Goal: Transaction & Acquisition: Register for event/course

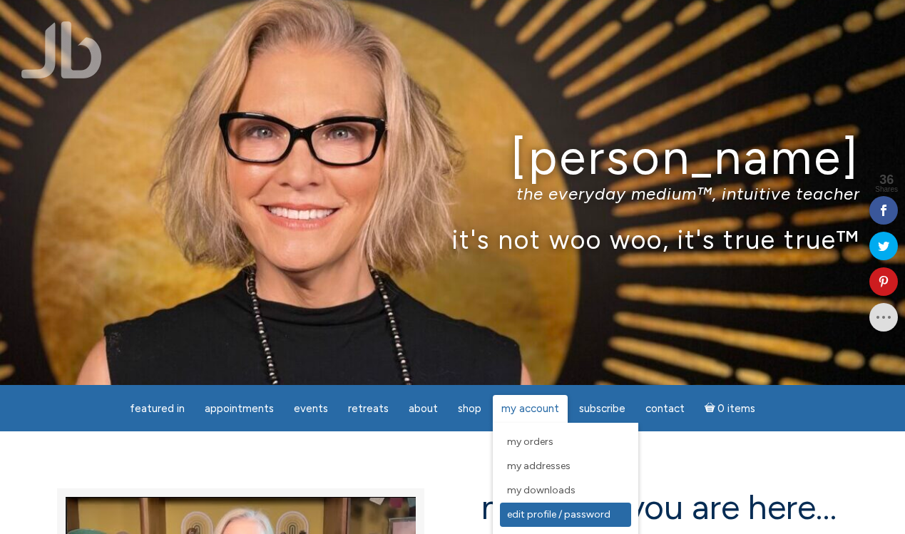
click at [552, 513] on span "Edit Profile / Password" at bounding box center [558, 514] width 103 height 12
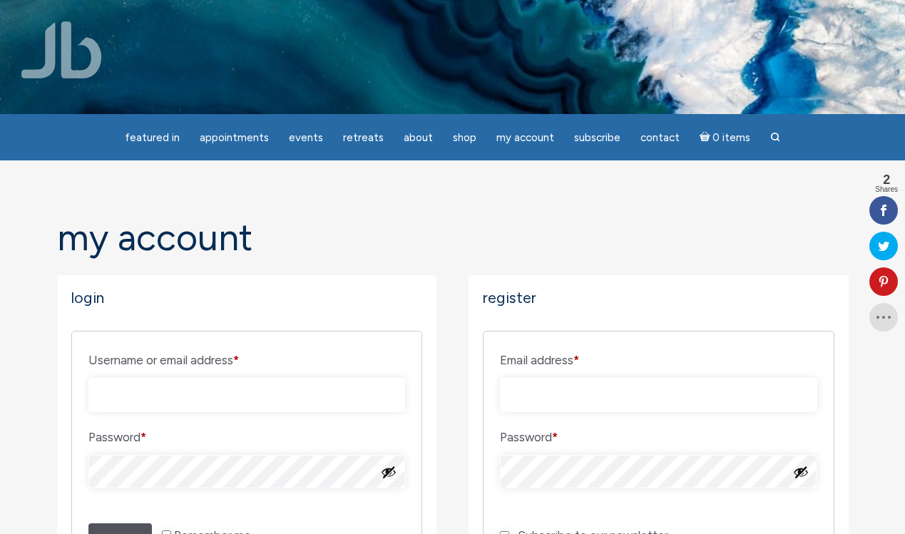
click at [68, 53] on img at bounding box center [61, 49] width 81 height 57
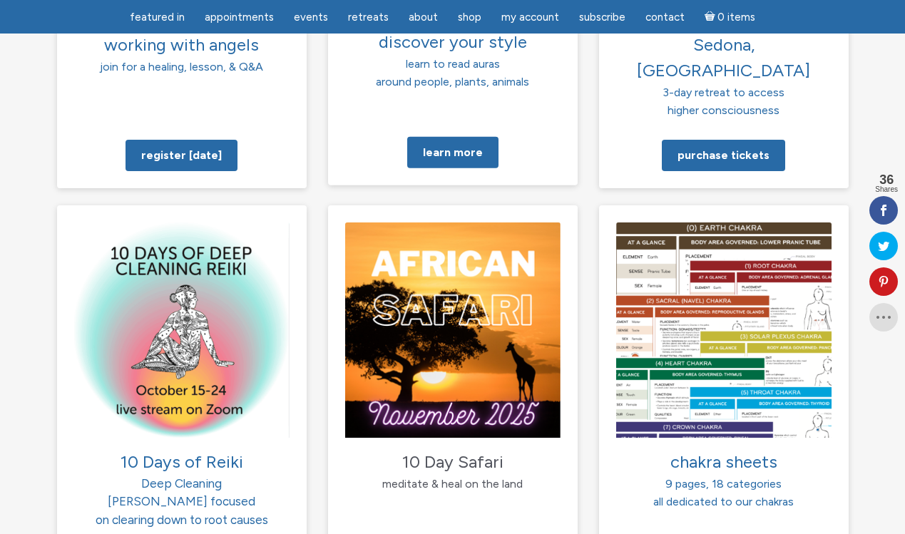
scroll to position [1296, 0]
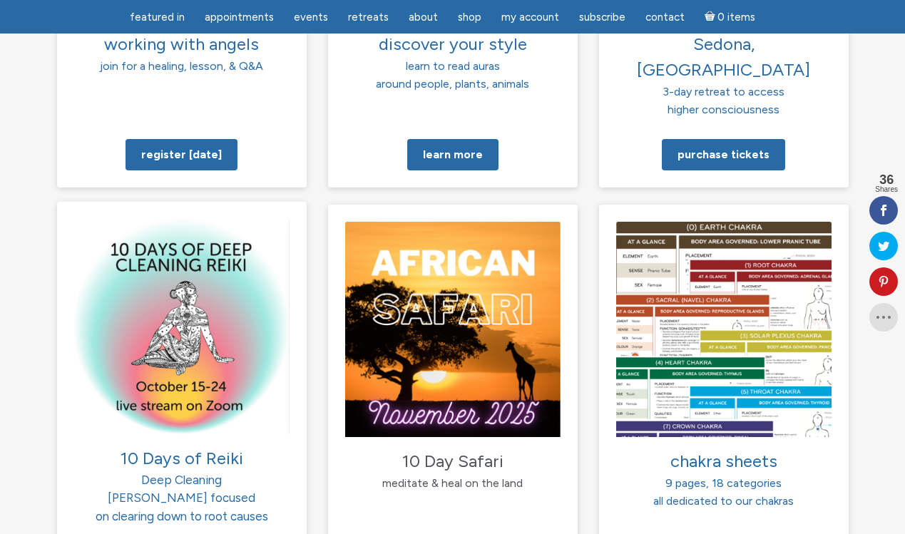
click at [165, 291] on img at bounding box center [181, 325] width 215 height 215
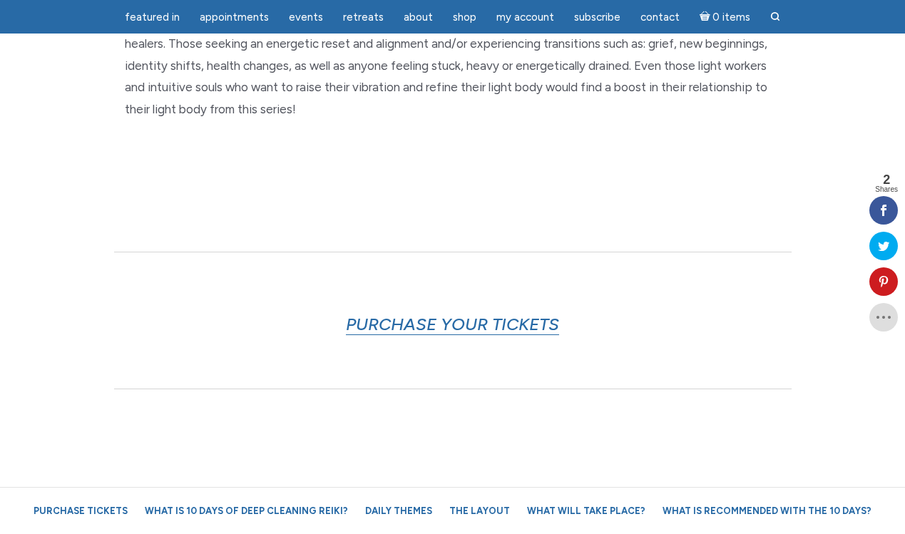
scroll to position [609, 0]
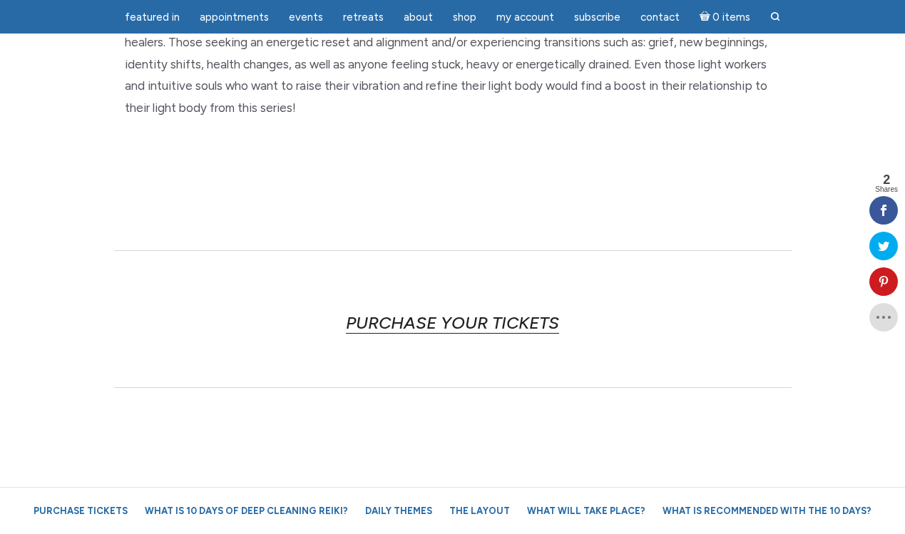
click at [452, 322] on link "PURCHASE YOUR TICKETS" at bounding box center [452, 322] width 213 height 21
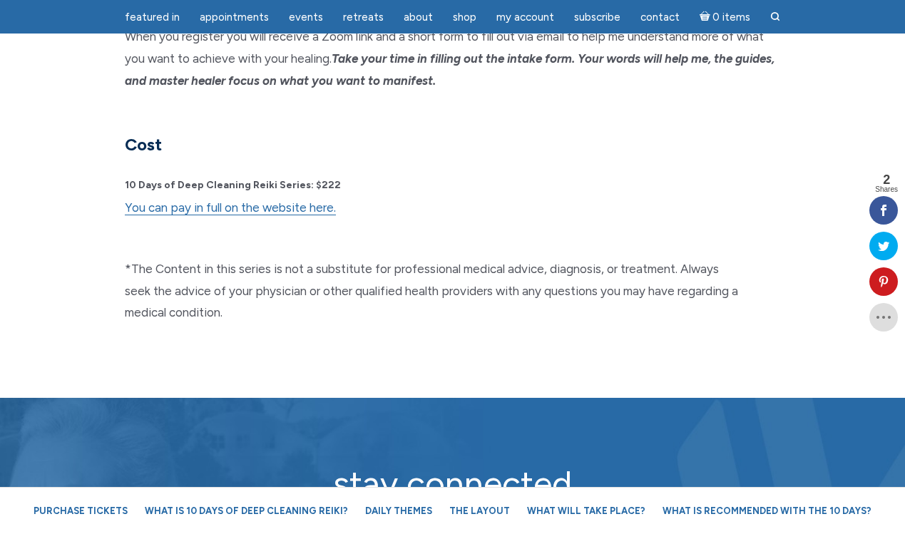
scroll to position [3746, 0]
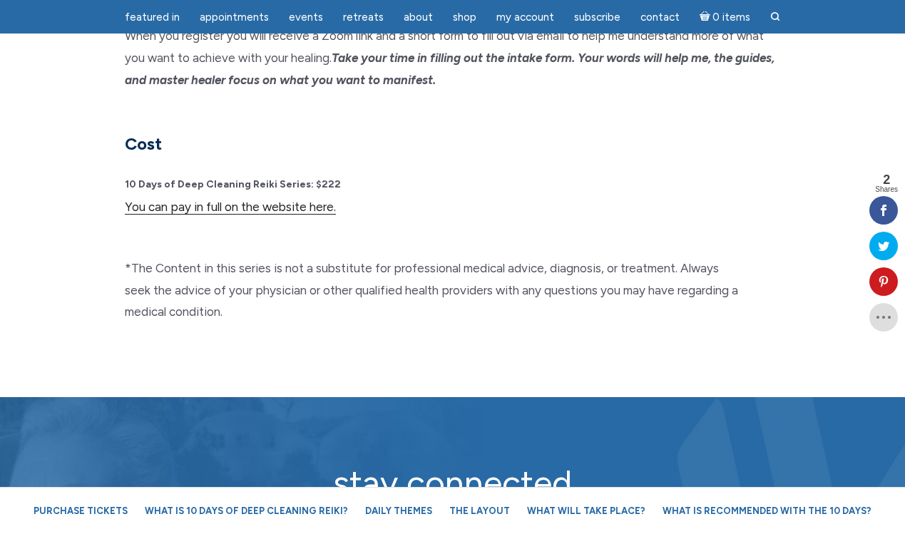
click at [217, 200] on link "You can pay in full on the website here." at bounding box center [230, 207] width 211 height 15
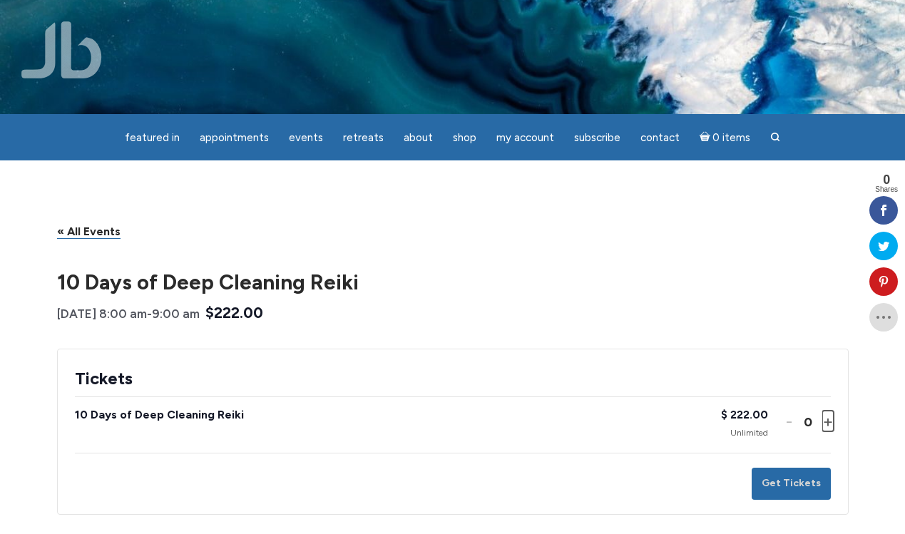
click at [828, 424] on button "Increase ticket quantity for 10 Days of Deep Cleaning Reiki +" at bounding box center [826, 421] width 9 height 21
click at [790, 490] on button "Get Tickets" at bounding box center [791, 484] width 79 height 32
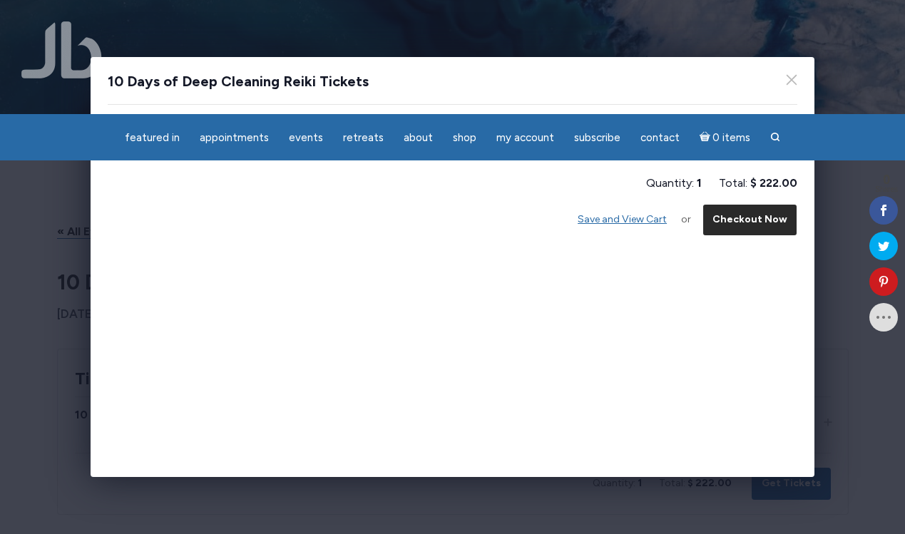
click at [754, 214] on button "Checkout Now" at bounding box center [749, 220] width 95 height 32
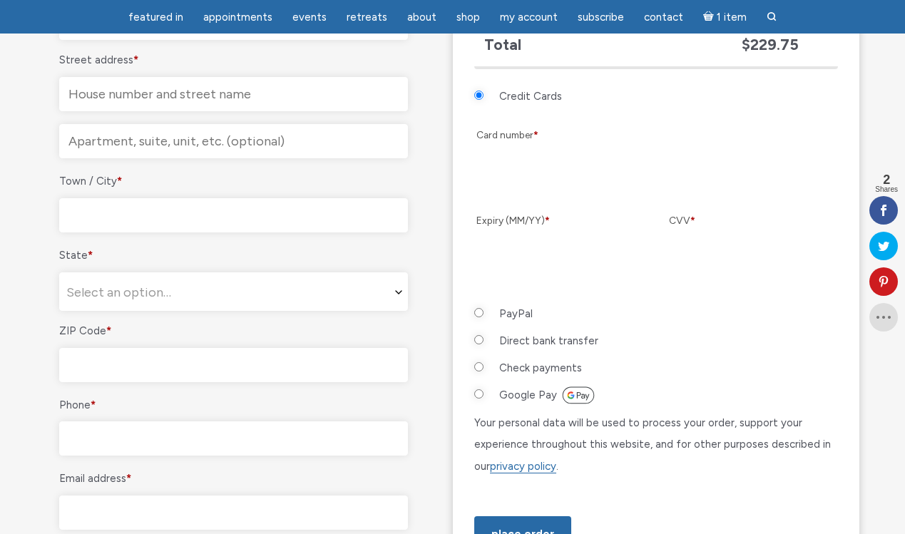
scroll to position [615, 0]
